Goal: Obtain resource: Download file/media

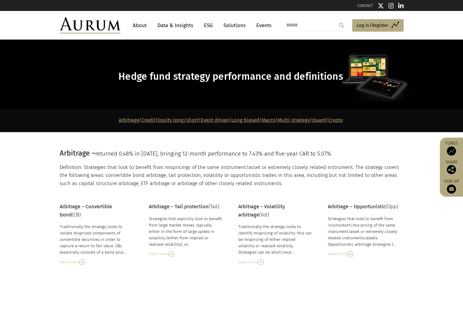
click at [326, 122] on link "Quant" at bounding box center [319, 120] width 14 height 6
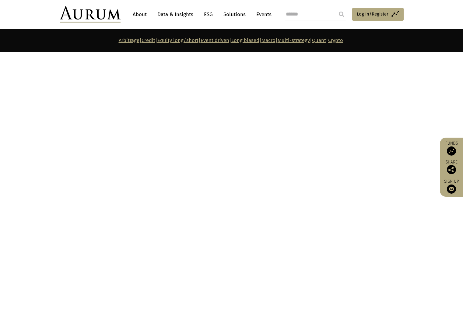
click at [196, 211] on div "Hedge fund risk premia products typically seek to capture the fundamental insig…" at bounding box center [186, 210] width 74 height 32
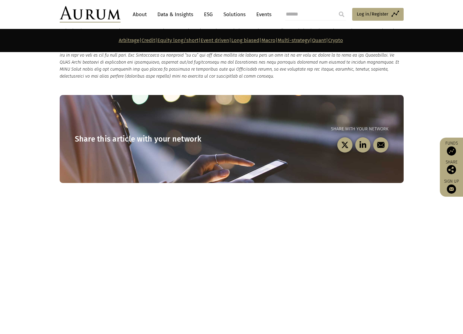
scroll to position [3363, 0]
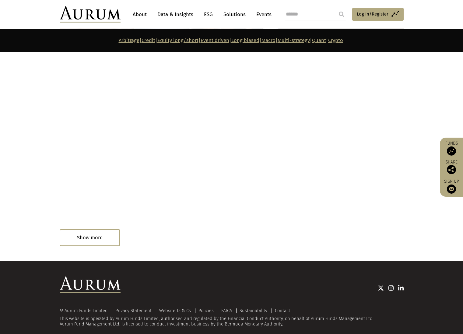
click at [97, 233] on div "Read in 1 minute" at bounding box center [85, 239] width 50 height 12
click at [82, 236] on div "Read in 1 minute" at bounding box center [76, 239] width 32 height 7
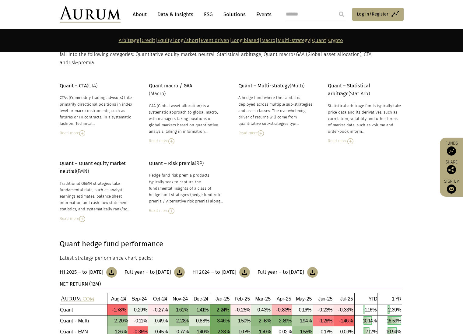
scroll to position [2651, 0]
click at [176, 138] on div "Read more" at bounding box center [186, 141] width 74 height 7
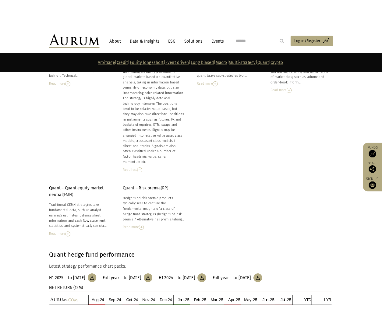
scroll to position [2896, 0]
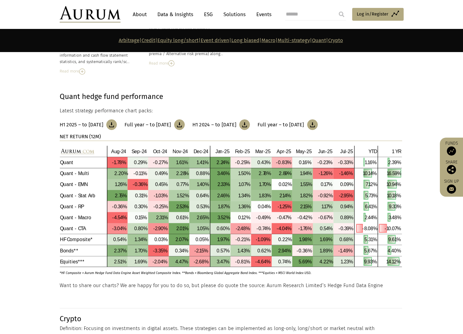
click at [117, 119] on img at bounding box center [111, 124] width 11 height 11
